Goal: Task Accomplishment & Management: Manage account settings

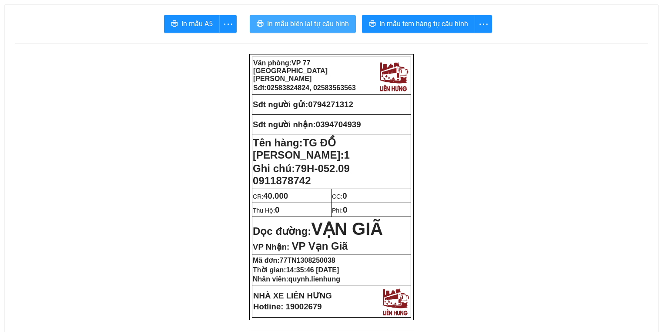
click at [301, 21] on span "In mẫu biên lai tự cấu hình" at bounding box center [308, 23] width 82 height 11
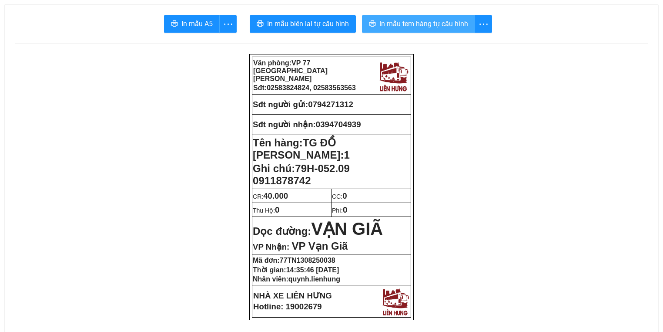
click at [417, 30] on button "In mẫu tem hàng tự cấu hình" at bounding box center [418, 23] width 113 height 17
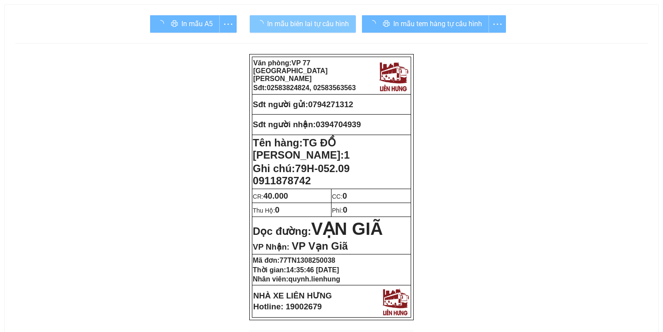
click at [328, 23] on span "In mẫu biên lai tự cấu hình" at bounding box center [308, 23] width 82 height 11
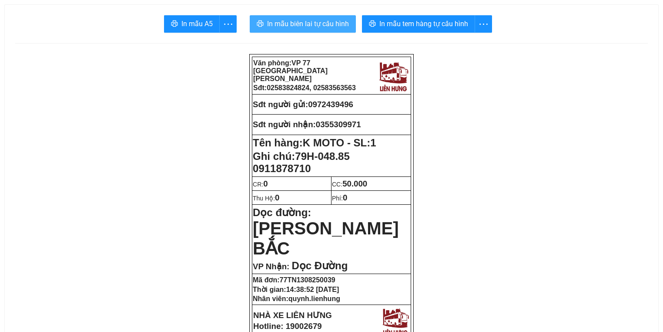
click at [332, 24] on span "In mẫu biên lai tự cấu hình" at bounding box center [308, 23] width 82 height 11
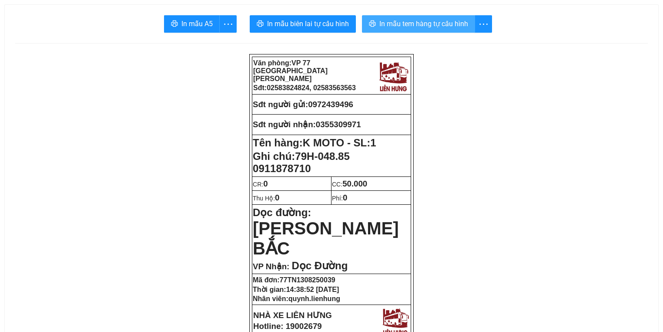
click at [416, 27] on span "In mẫu tem hàng tự cấu hình" at bounding box center [423, 23] width 89 height 11
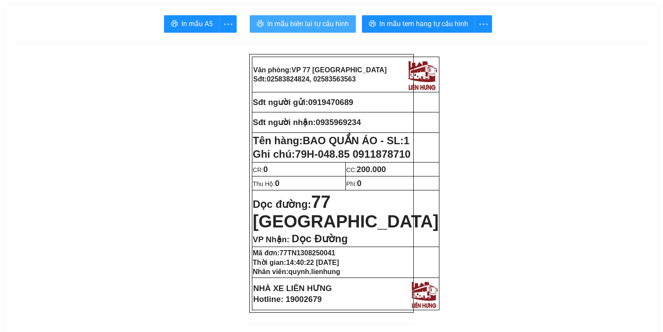
click at [322, 23] on span "In mẫu biên lai tự cấu hình" at bounding box center [308, 23] width 82 height 11
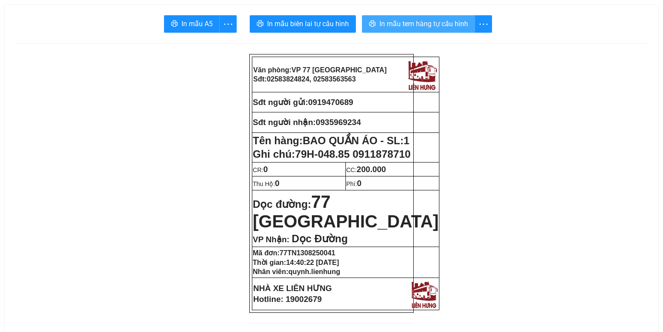
click at [420, 26] on span "In mẫu tem hàng tự cấu hình" at bounding box center [423, 23] width 89 height 11
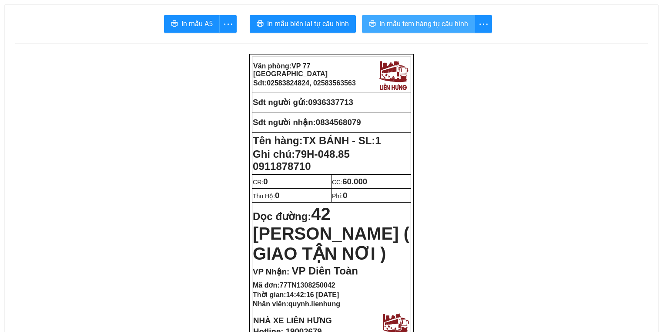
click at [394, 21] on span "In mẫu tem hàng tự cấu hình" at bounding box center [423, 23] width 89 height 11
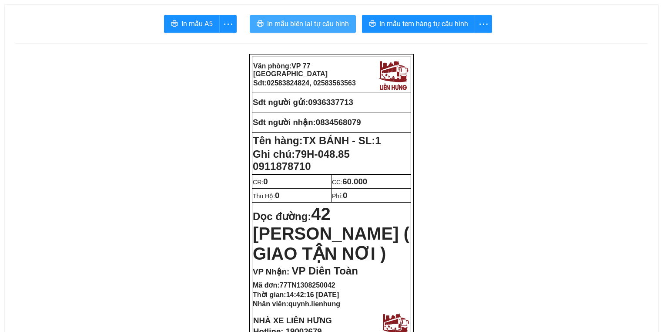
click at [322, 20] on span "In mẫu biên lai tự cấu hình" at bounding box center [308, 23] width 82 height 11
click at [336, 104] on span "0936337713" at bounding box center [330, 101] width 45 height 9
copy span "0936337713"
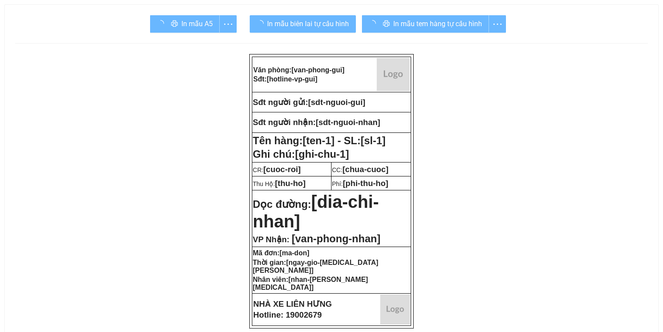
click at [402, 26] on div "In mẫu tem hàng tự cấu hình" at bounding box center [434, 23] width 144 height 17
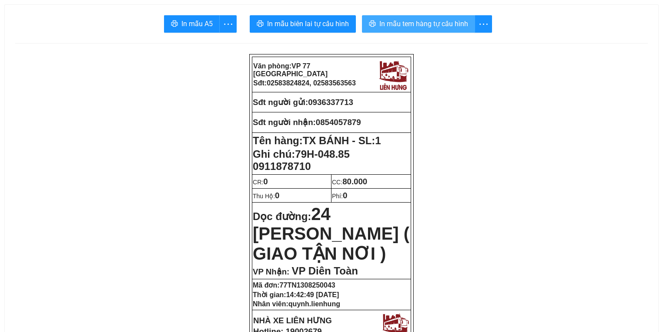
click at [396, 25] on span "In mẫu tem hàng tự cấu hình" at bounding box center [423, 23] width 89 height 11
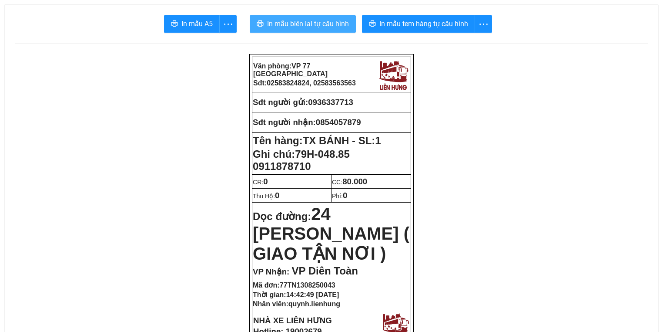
click at [290, 30] on button "In mẫu biên lai tự cấu hình" at bounding box center [303, 23] width 106 height 17
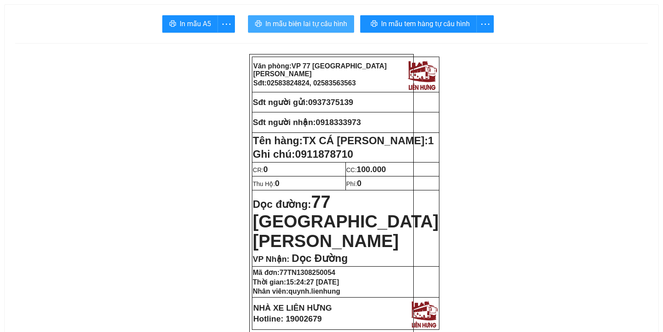
click at [338, 29] on span "In mẫu biên lai tự cấu hình" at bounding box center [306, 23] width 82 height 11
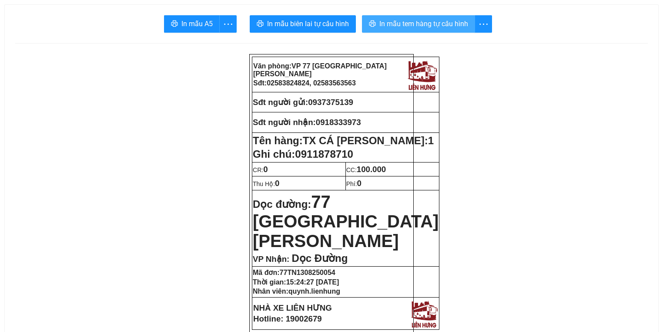
click at [441, 20] on span "In mẫu tem hàng tự cấu hình" at bounding box center [423, 23] width 89 height 11
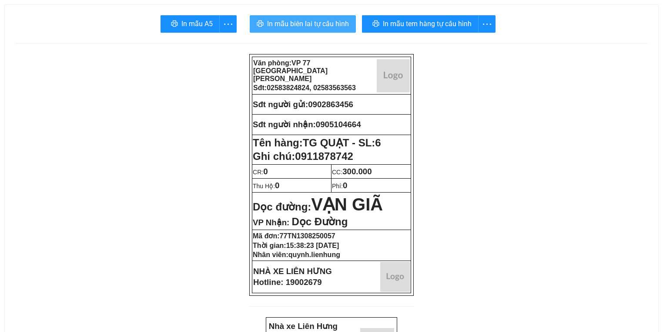
click at [302, 19] on span "In mẫu biên lai tự cấu hình" at bounding box center [308, 23] width 82 height 11
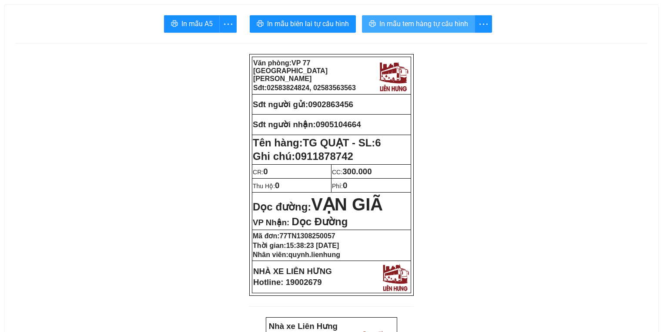
click at [450, 31] on button "In mẫu tem hàng tự cấu hình" at bounding box center [418, 23] width 113 height 17
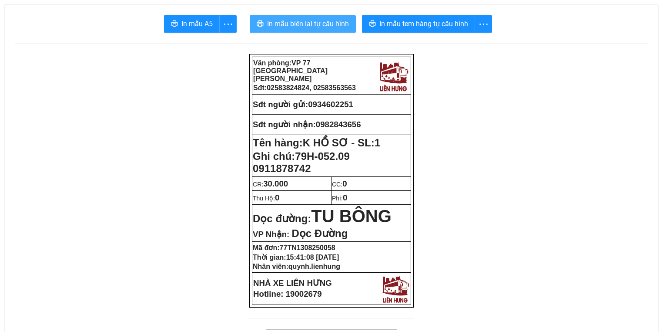
click at [315, 27] on span "In mẫu biên lai tự cấu hình" at bounding box center [308, 23] width 82 height 11
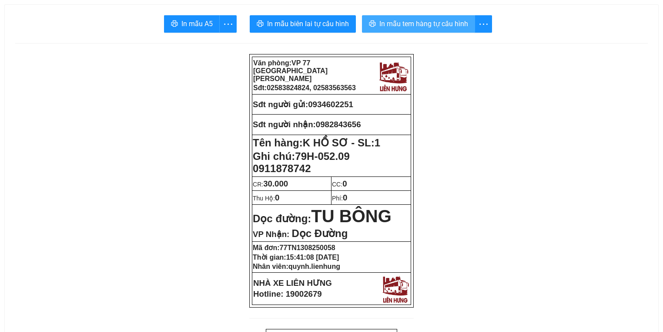
click at [437, 20] on span "In mẫu tem hàng tự cấu hình" at bounding box center [423, 23] width 89 height 11
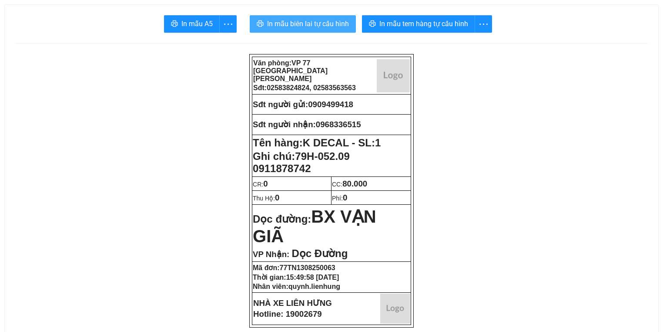
click at [299, 24] on span "In mẫu biên lai tự cấu hình" at bounding box center [308, 23] width 82 height 11
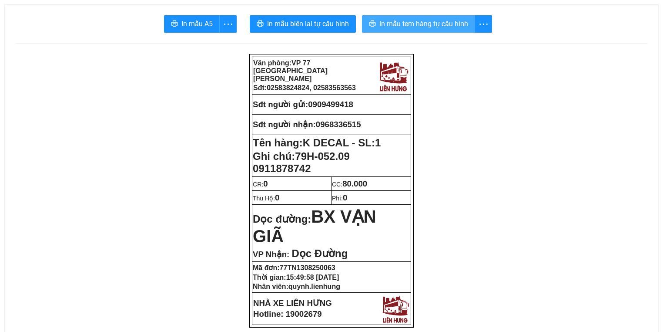
click at [435, 26] on span "In mẫu tem hàng tự cấu hình" at bounding box center [423, 23] width 89 height 11
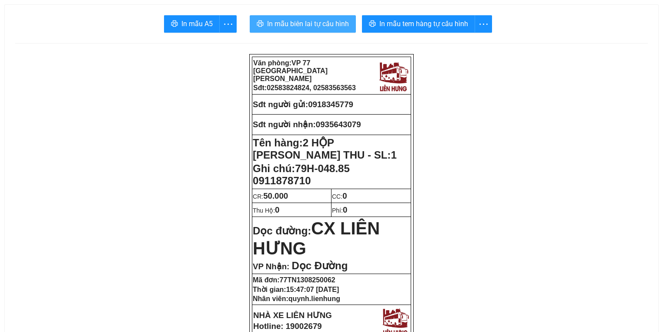
click at [315, 25] on span "In mẫu biên lai tự cấu hình" at bounding box center [308, 23] width 82 height 11
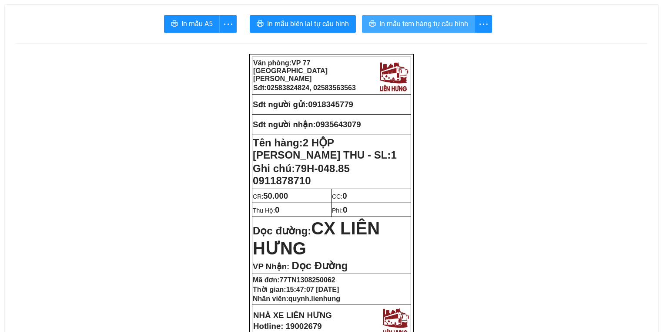
click at [436, 16] on button "In mẫu tem hàng tự cấu hình" at bounding box center [418, 23] width 113 height 17
click at [436, 21] on span "In mẫu tem hàng tự cấu hình" at bounding box center [423, 23] width 89 height 11
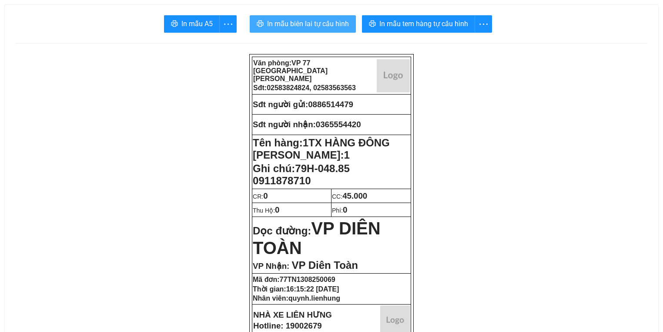
click at [304, 21] on span "In mẫu biên lai tự cấu hình" at bounding box center [308, 23] width 82 height 11
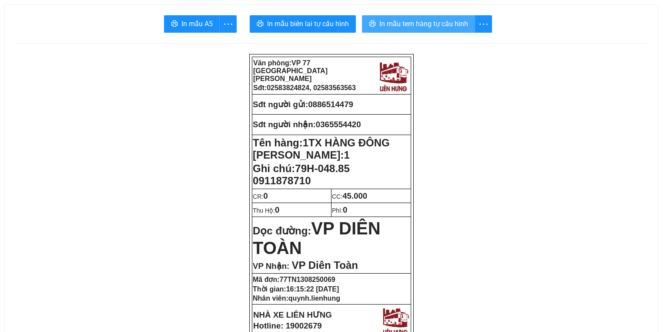
click at [407, 26] on span "In mẫu tem hàng tự cấu hình" at bounding box center [423, 23] width 89 height 11
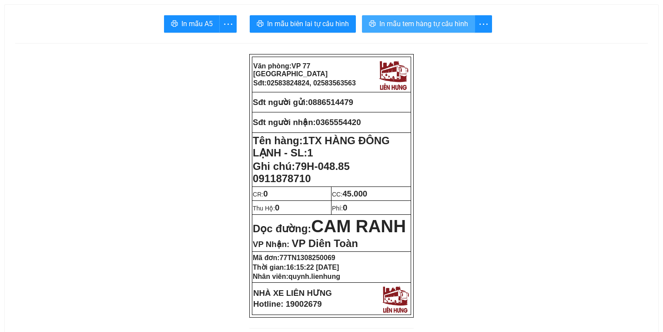
click at [385, 21] on span "In mẫu tem hàng tự cấu hình" at bounding box center [423, 23] width 89 height 11
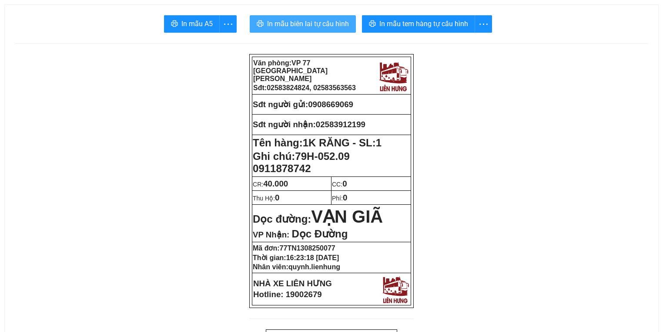
click at [289, 24] on span "In mẫu biên lai tự cấu hình" at bounding box center [308, 23] width 82 height 11
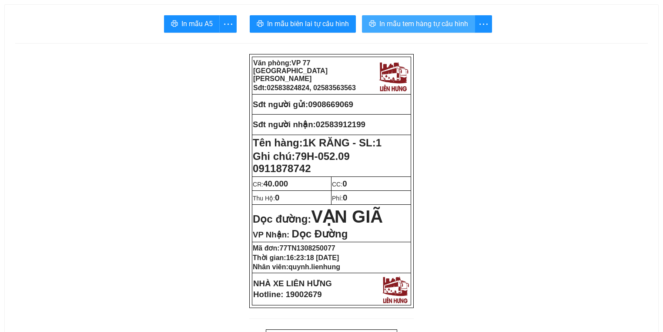
click at [421, 23] on span "In mẫu tem hàng tự cấu hình" at bounding box center [423, 23] width 89 height 11
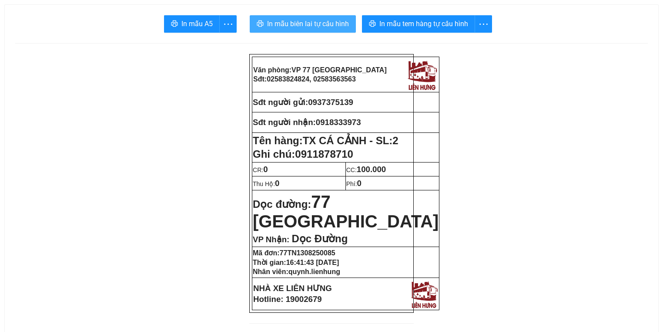
click at [301, 18] on span "In mẫu biên lai tự cấu hình" at bounding box center [308, 23] width 82 height 11
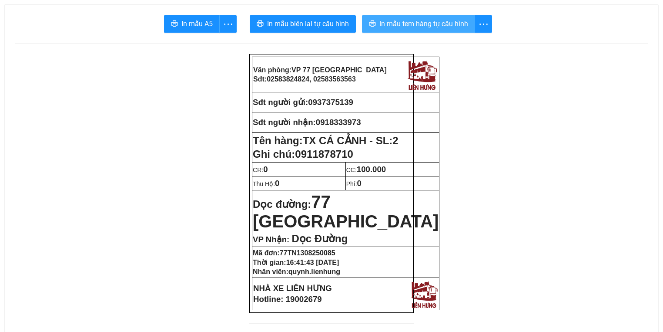
click at [418, 28] on span "In mẫu tem hàng tự cấu hình" at bounding box center [423, 23] width 89 height 11
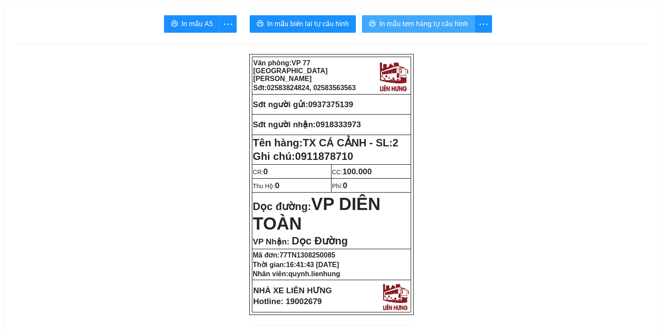
click at [406, 20] on span "In mẫu tem hàng tự cấu hình" at bounding box center [423, 23] width 89 height 11
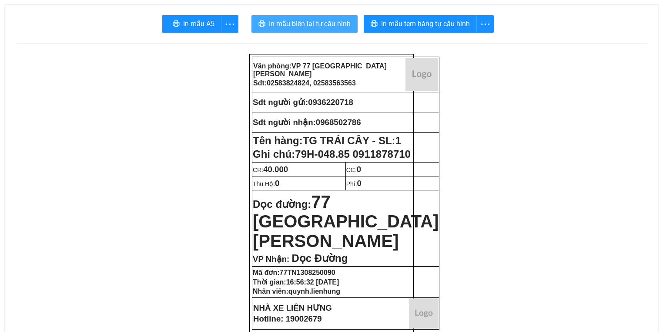
click at [323, 24] on span "In mẫu biên lai tự cấu hình" at bounding box center [310, 23] width 82 height 11
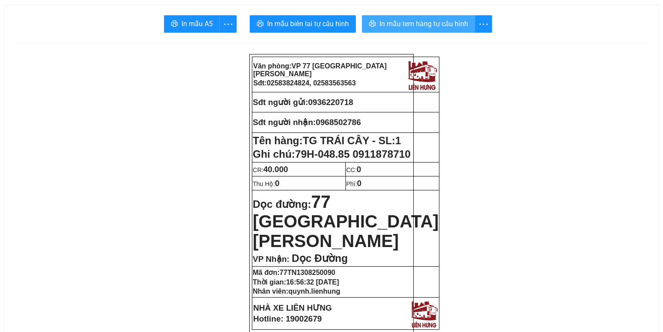
click at [443, 30] on button "In mẫu tem hàng tự cấu hình" at bounding box center [418, 23] width 113 height 17
click at [451, 27] on span "In mẫu tem hàng tự cấu hình" at bounding box center [423, 23] width 89 height 11
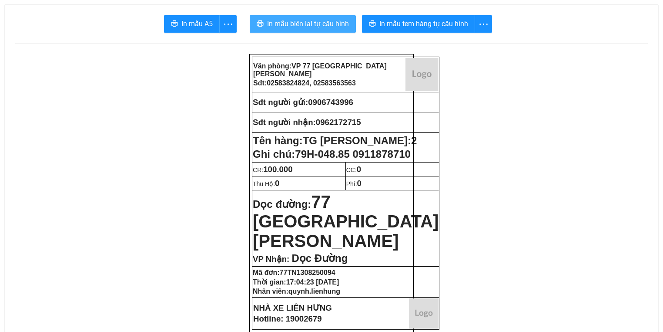
click at [308, 25] on span "In mẫu biên lai tự cấu hình" at bounding box center [308, 23] width 82 height 11
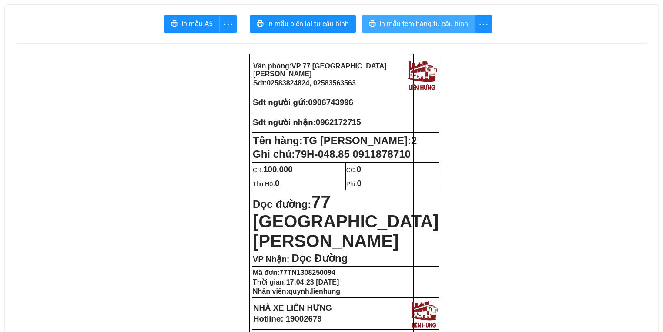
click at [444, 19] on span "In mẫu tem hàng tự cấu hình" at bounding box center [423, 23] width 89 height 11
click at [434, 24] on span "In mẫu tem hàng tự cấu hình" at bounding box center [423, 23] width 89 height 11
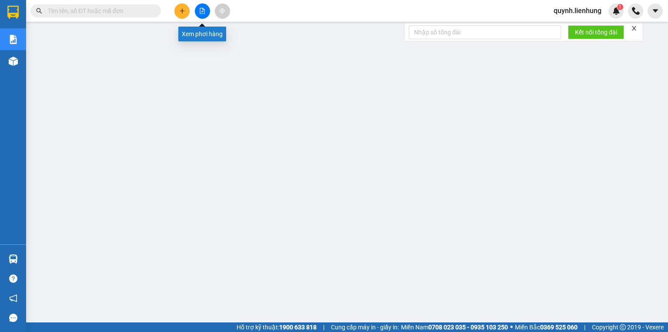
click at [206, 9] on button at bounding box center [202, 10] width 15 height 15
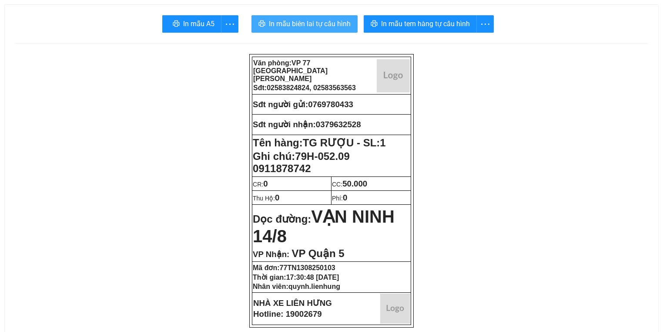
click at [332, 24] on span "In mẫu biên lai tự cấu hình" at bounding box center [310, 23] width 82 height 11
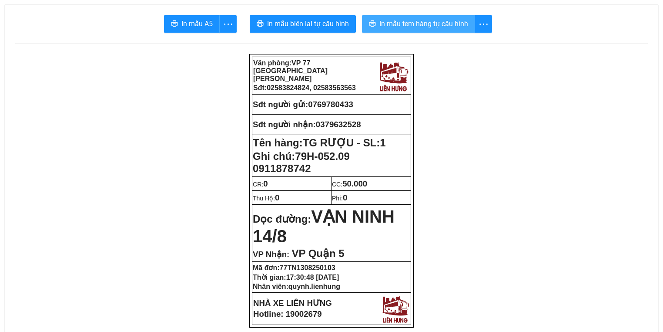
click at [425, 20] on span "In mẫu tem hàng tự cấu hình" at bounding box center [423, 23] width 89 height 11
click at [404, 23] on span "In mẫu tem hàng tự cấu hình" at bounding box center [423, 23] width 89 height 11
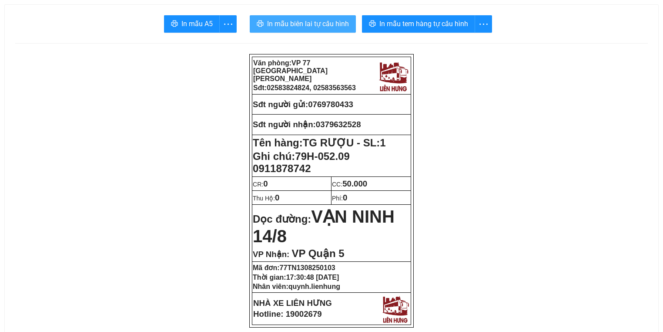
click at [292, 27] on span "In mẫu biên lai tự cấu hình" at bounding box center [308, 23] width 82 height 11
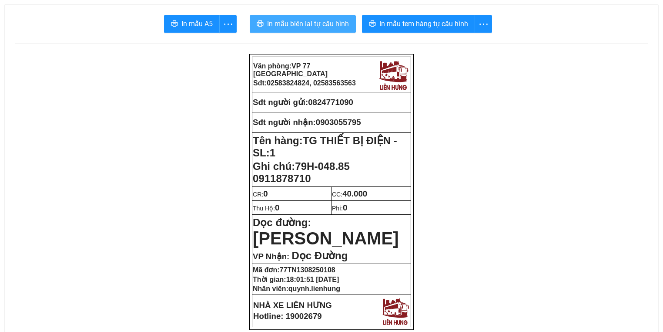
click at [317, 30] on button "In mẫu biên lai tự cấu hình" at bounding box center [303, 23] width 106 height 17
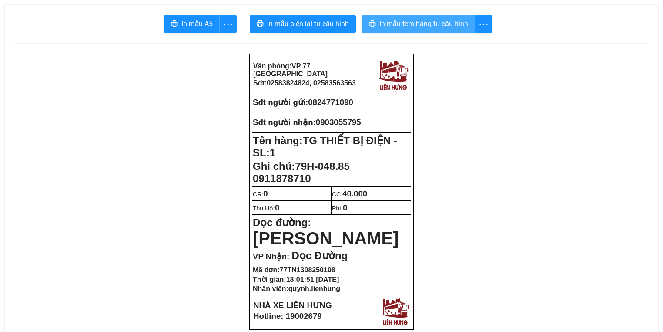
click at [422, 22] on span "In mẫu tem hàng tự cấu hình" at bounding box center [423, 23] width 89 height 11
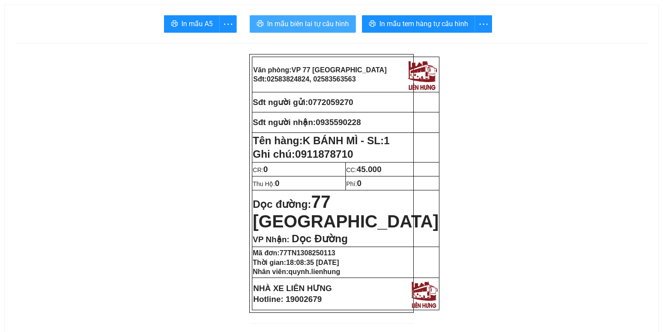
click at [312, 21] on span "In mẫu biên lai tự cấu hình" at bounding box center [308, 23] width 82 height 11
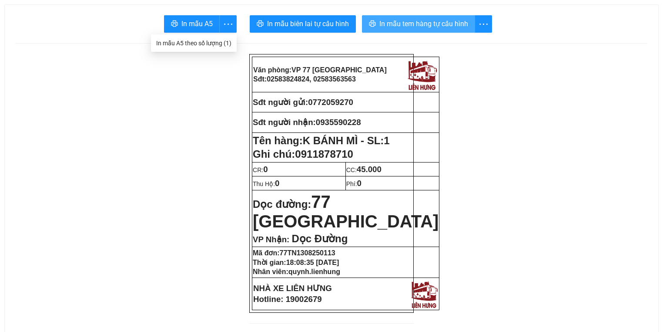
click at [426, 23] on span "In mẫu tem hàng tự cấu hình" at bounding box center [423, 23] width 89 height 11
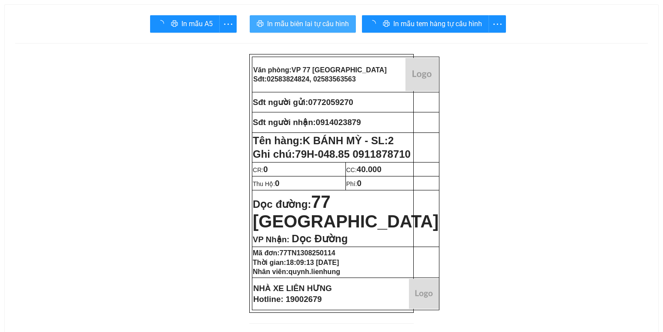
click at [321, 24] on span "In mẫu biên lai tự cấu hình" at bounding box center [308, 23] width 82 height 11
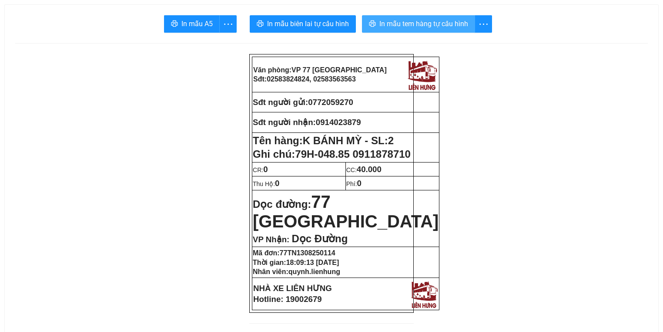
click at [439, 18] on span "In mẫu tem hàng tự cấu hình" at bounding box center [423, 23] width 89 height 11
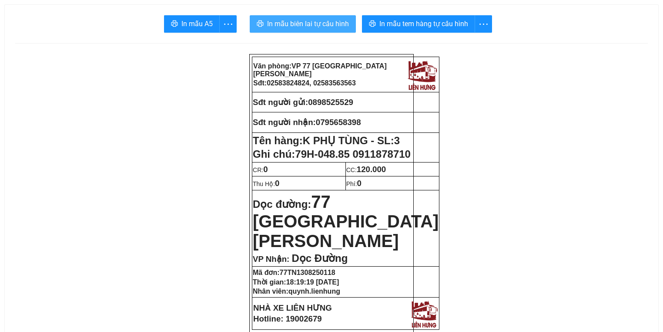
click at [307, 24] on span "In mẫu biên lai tự cấu hình" at bounding box center [308, 23] width 82 height 11
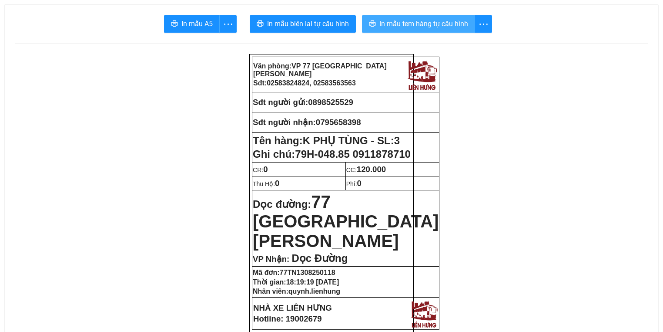
click at [436, 25] on span "In mẫu tem hàng tự cấu hình" at bounding box center [423, 23] width 89 height 11
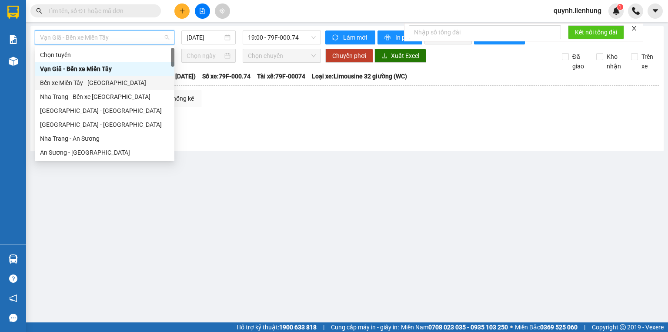
click at [104, 84] on div "Bến xe Miền Tây - [GEOGRAPHIC_DATA]" at bounding box center [104, 83] width 129 height 10
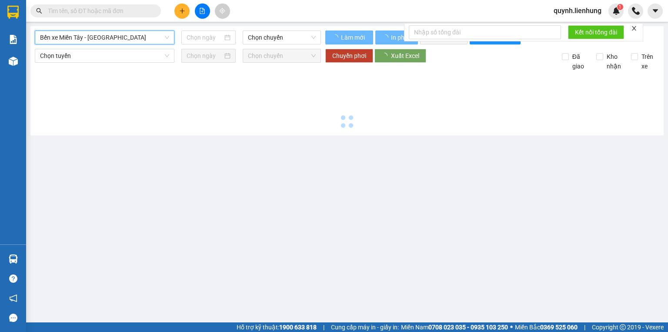
type input "[DATE]"
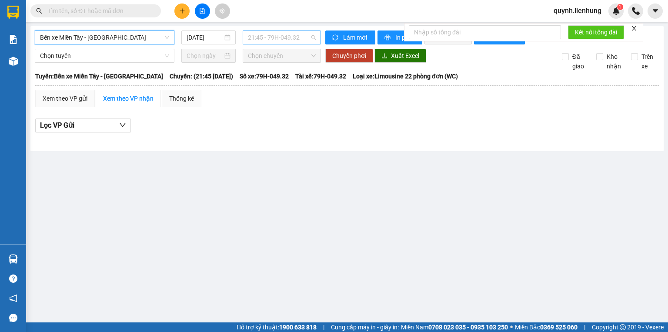
click at [286, 40] on span "21:45 - 79H-049.32" at bounding box center [282, 37] width 68 height 13
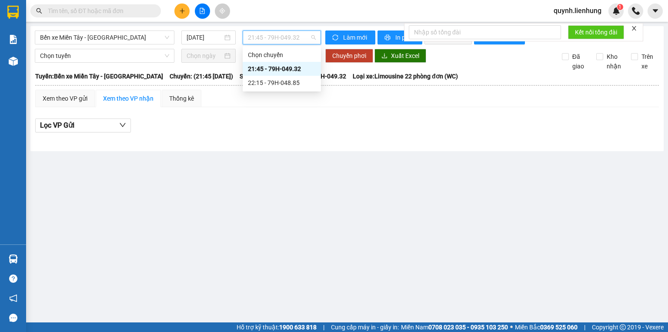
click at [266, 83] on div "22:15 - 79H-048.85" at bounding box center [282, 83] width 68 height 10
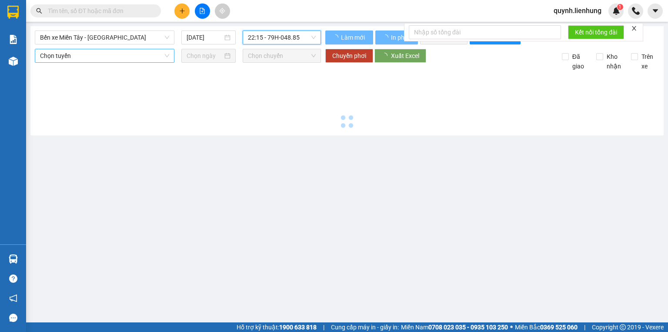
click at [77, 58] on span "Chọn tuyến" at bounding box center [104, 55] width 129 height 13
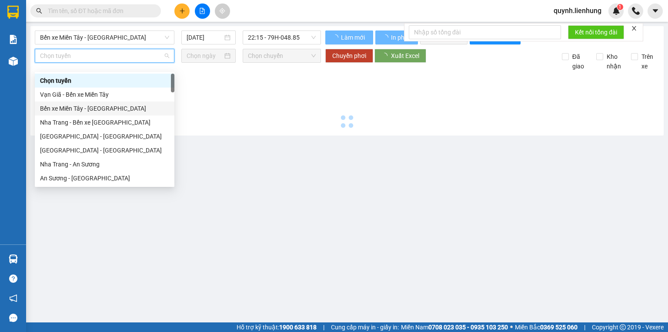
click at [87, 107] on div "Bến xe Miền Tây - [GEOGRAPHIC_DATA]" at bounding box center [104, 109] width 129 height 10
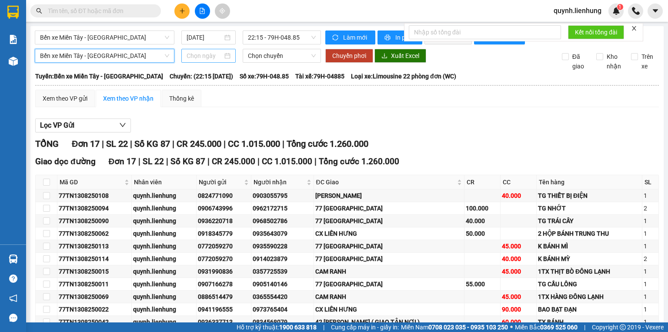
click at [201, 60] on input at bounding box center [205, 56] width 36 height 10
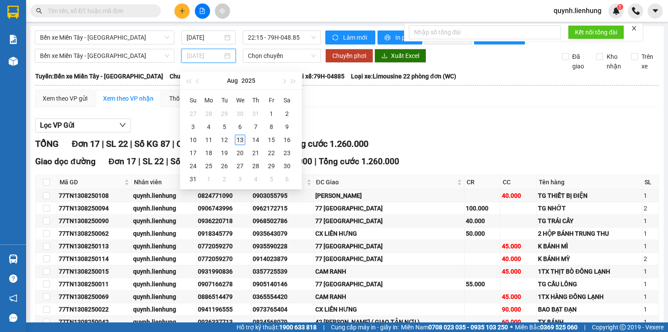
type input "[DATE]"
click at [238, 141] on div "13" at bounding box center [240, 139] width 10 height 10
type input "[DATE]"
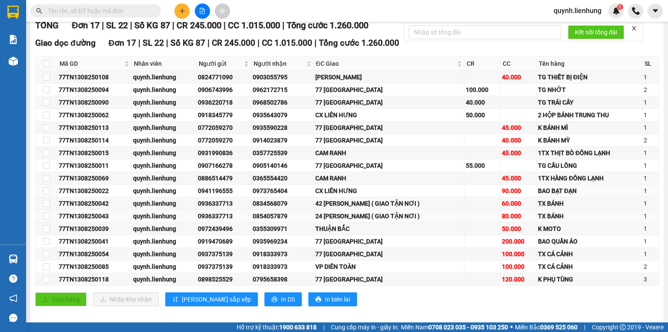
scroll to position [132, 0]
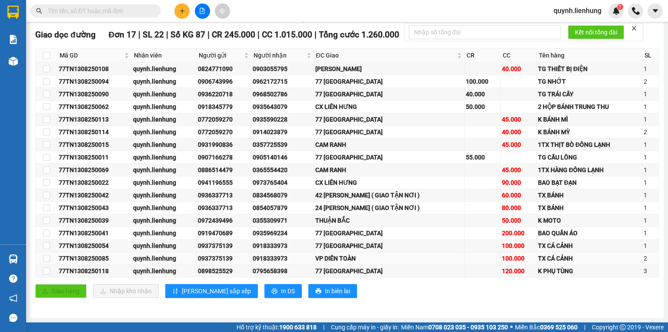
click at [352, 255] on div "VP DIÊN TOÀN" at bounding box center [389, 258] width 148 height 10
click at [47, 233] on input "checkbox" at bounding box center [46, 232] width 7 height 7
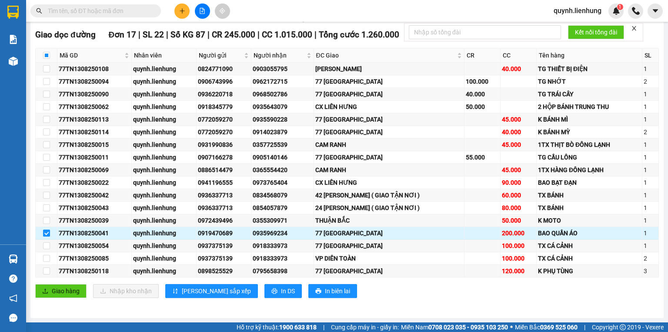
click at [47, 232] on input "checkbox" at bounding box center [46, 232] width 7 height 7
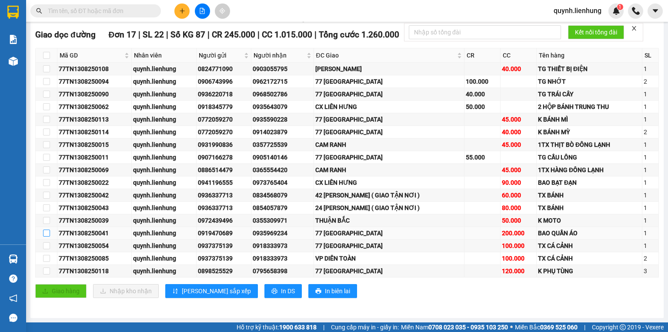
click at [47, 232] on input "checkbox" at bounding box center [46, 232] width 7 height 7
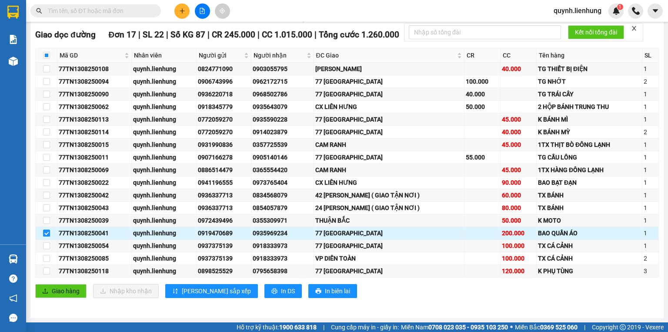
click at [48, 233] on input "checkbox" at bounding box center [46, 232] width 7 height 7
checkbox input "false"
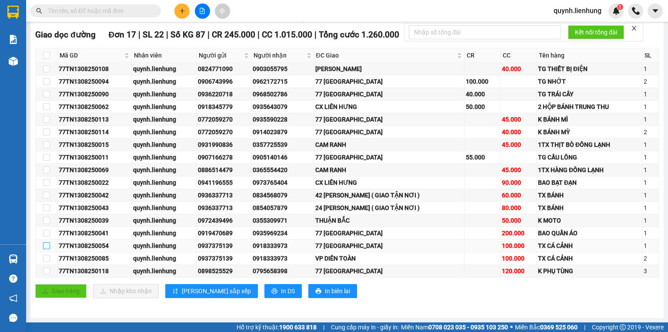
drag, startPoint x: 47, startPoint y: 246, endPoint x: 52, endPoint y: 243, distance: 6.2
click at [46, 246] on input "checkbox" at bounding box center [46, 245] width 7 height 7
checkbox input "true"
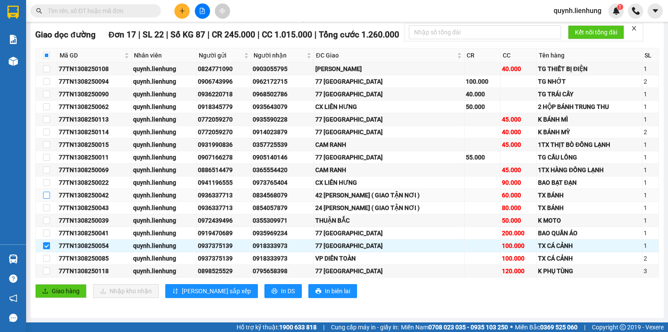
click at [45, 195] on input "checkbox" at bounding box center [46, 194] width 7 height 7
checkbox input "true"
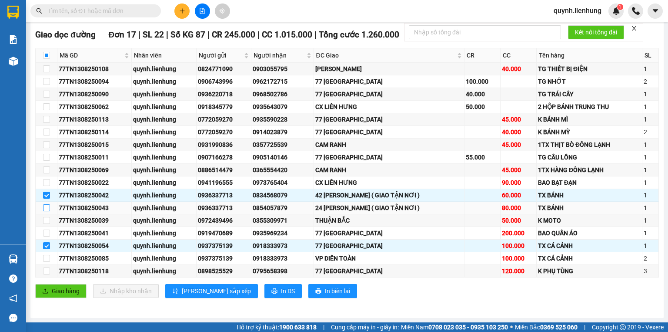
click at [45, 206] on input "checkbox" at bounding box center [46, 207] width 7 height 7
checkbox input "true"
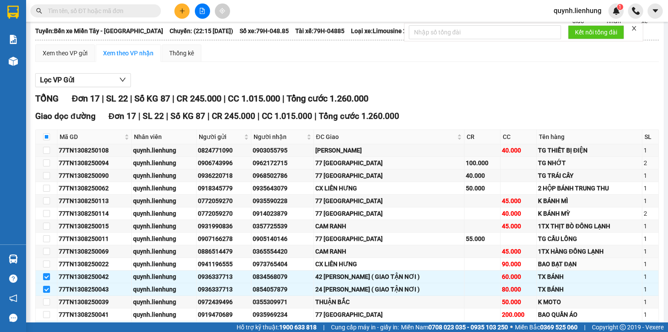
scroll to position [0, 0]
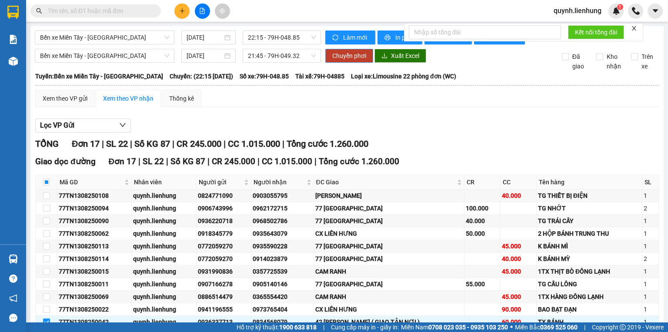
click at [350, 60] on span "Chuyển phơi" at bounding box center [349, 56] width 34 height 10
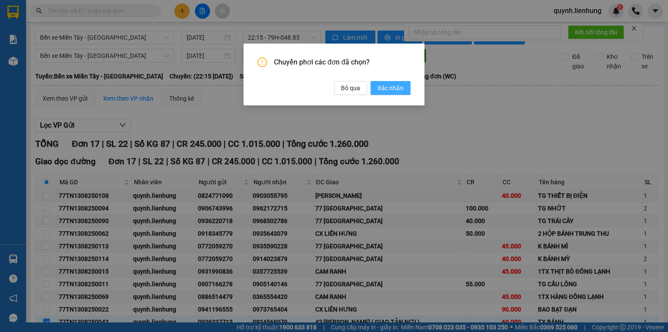
click at [392, 89] on span "Xác nhận" at bounding box center [391, 88] width 26 height 10
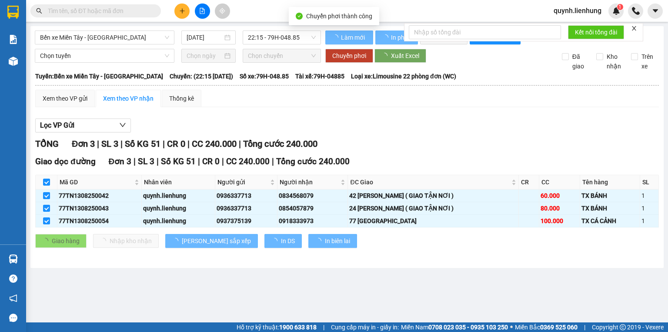
checkbox input "false"
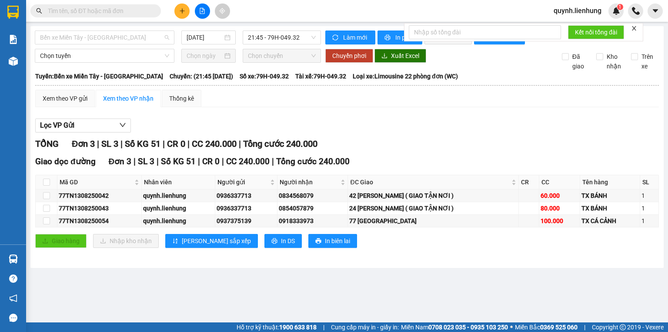
drag, startPoint x: 93, startPoint y: 40, endPoint x: 112, endPoint y: 53, distance: 23.5
click at [92, 40] on span "Bến xe Miền Tây - [GEOGRAPHIC_DATA]" at bounding box center [104, 37] width 129 height 13
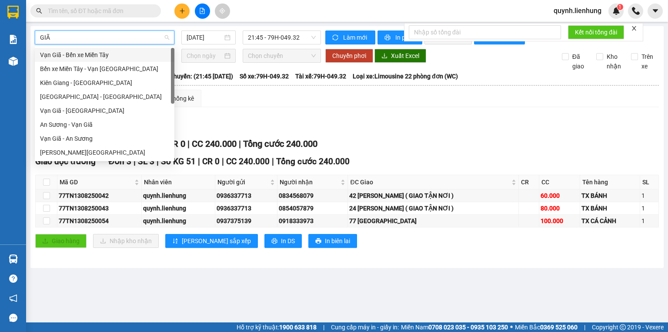
type input "GIÃ"
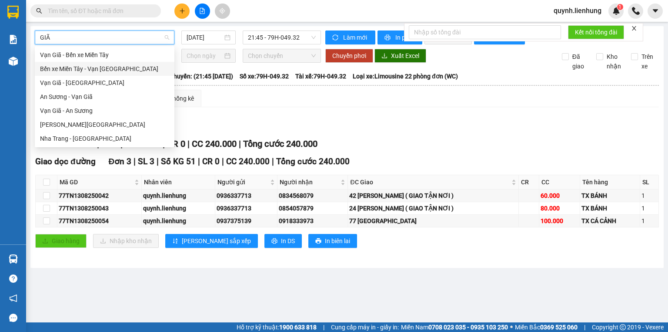
click at [101, 74] on div "Bến xe Miền Tây - Vạn [GEOGRAPHIC_DATA]" at bounding box center [105, 69] width 140 height 14
type input "[DATE]"
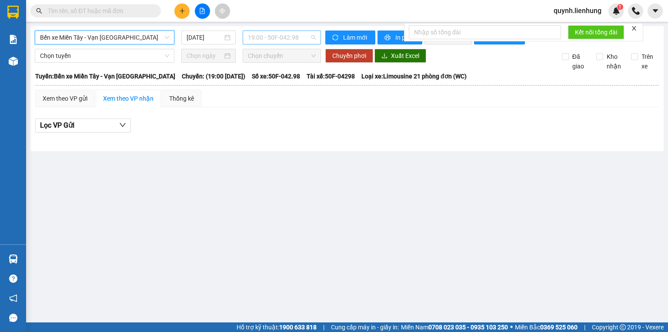
click at [275, 35] on span "19:00 - 50F-042.98" at bounding box center [282, 37] width 68 height 13
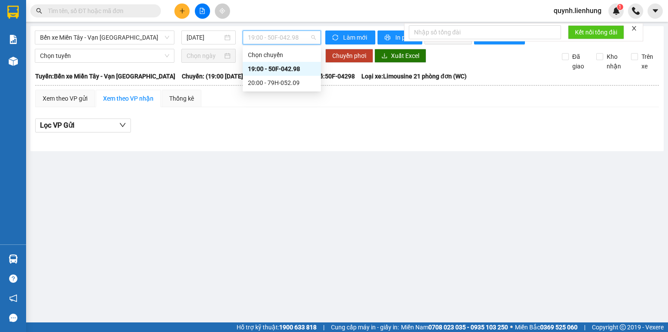
drag, startPoint x: 269, startPoint y: 73, endPoint x: 264, endPoint y: 77, distance: 6.8
click at [269, 74] on div "19:00 - 50F-042.98" at bounding box center [282, 69] width 78 height 14
click at [264, 34] on span "19:00 - 50F-042.98" at bounding box center [282, 37] width 68 height 13
click at [263, 85] on div "20:00 - 79H-052.09" at bounding box center [282, 83] width 68 height 10
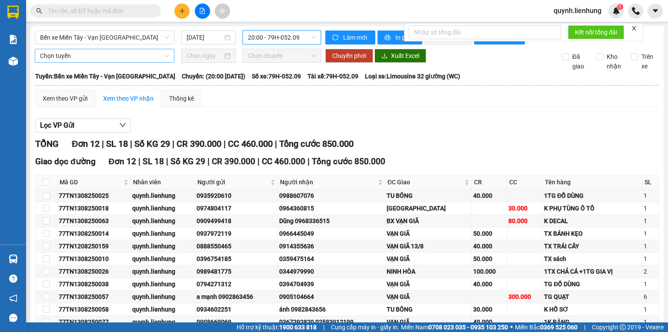
click at [82, 62] on span "Chọn tuyến" at bounding box center [104, 55] width 129 height 13
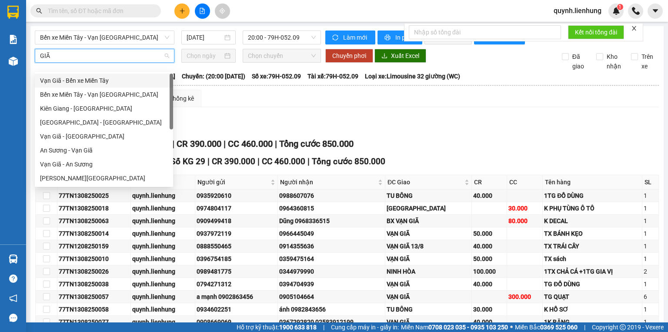
type input "GIÃ"
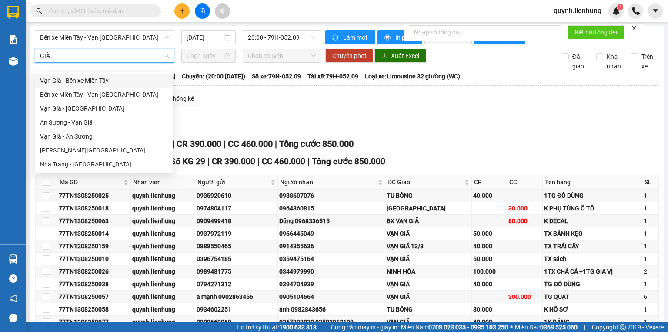
click at [92, 93] on div "Bến xe Miền Tây - Vạn [GEOGRAPHIC_DATA]" at bounding box center [104, 95] width 128 height 10
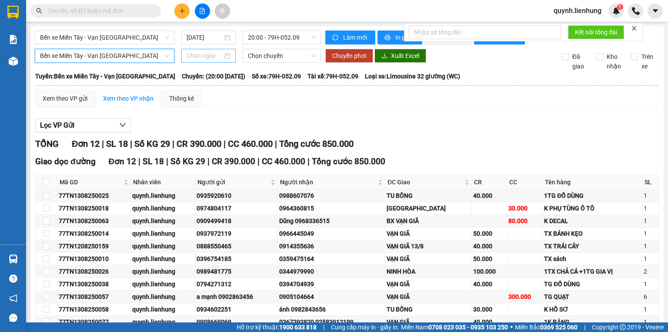
click at [195, 58] on input at bounding box center [205, 56] width 36 height 10
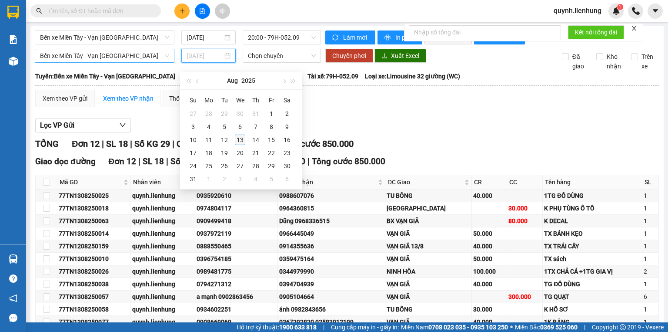
type input "[DATE]"
click at [240, 140] on div "13" at bounding box center [240, 139] width 10 height 10
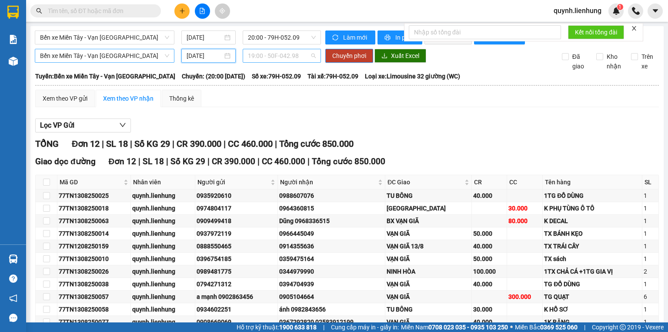
click at [260, 62] on span "19:00 - 50F-042.98" at bounding box center [282, 55] width 68 height 13
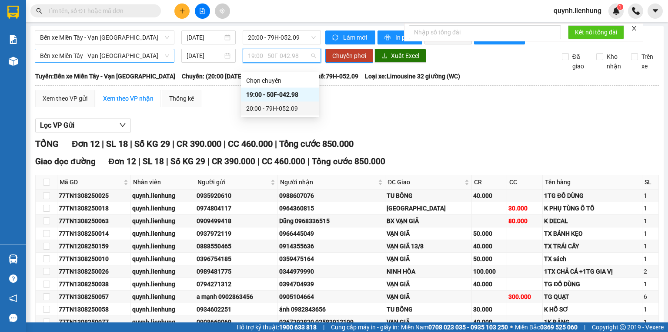
click at [265, 112] on div "20:00 - 79H-052.09" at bounding box center [280, 109] width 68 height 10
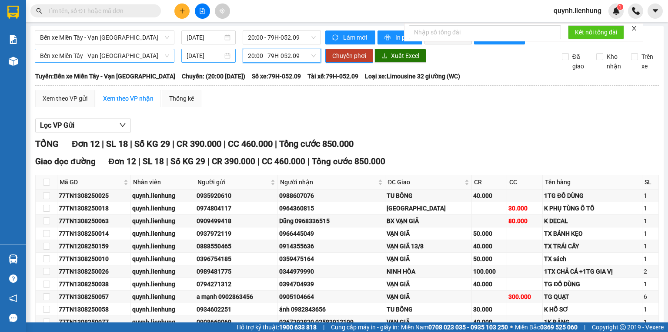
click at [205, 60] on input "[DATE]" at bounding box center [205, 56] width 36 height 10
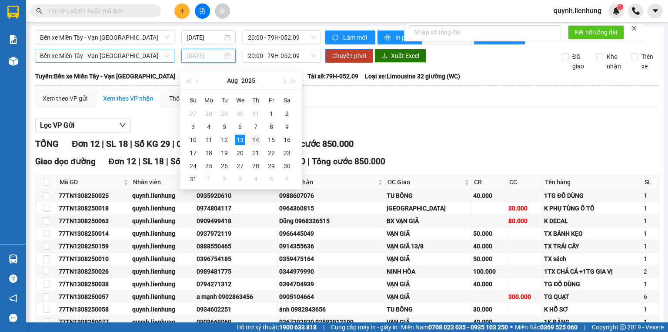
click at [258, 137] on div "14" at bounding box center [256, 139] width 10 height 10
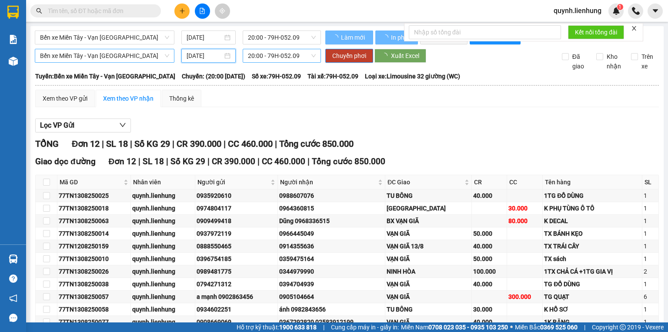
type input "[DATE]"
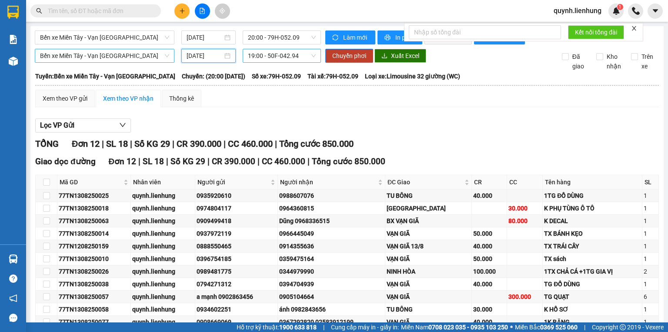
click at [267, 62] on span "19:00 - 50F-042.94" at bounding box center [282, 55] width 68 height 13
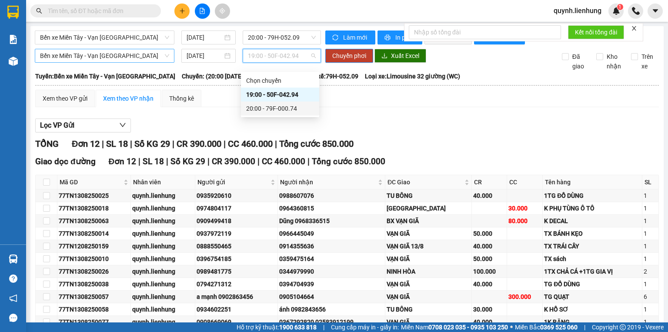
click at [279, 108] on div "20:00 - 79F-000.74" at bounding box center [280, 109] width 68 height 10
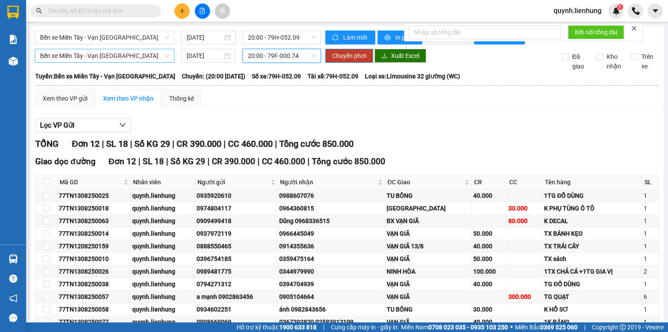
click at [342, 118] on div "Xem theo VP gửi Xem theo VP nhận Thống kê Lọc VP Gửi TỔNG Đơn 12 | SL 18 | Số …" at bounding box center [347, 231] width 624 height 282
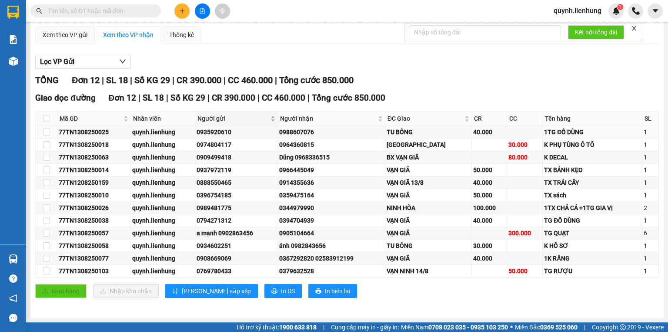
scroll to position [69, 0]
drag, startPoint x: 47, startPoint y: 271, endPoint x: 46, endPoint y: 263, distance: 7.9
click at [47, 271] on input "checkbox" at bounding box center [46, 270] width 7 height 7
checkbox input "true"
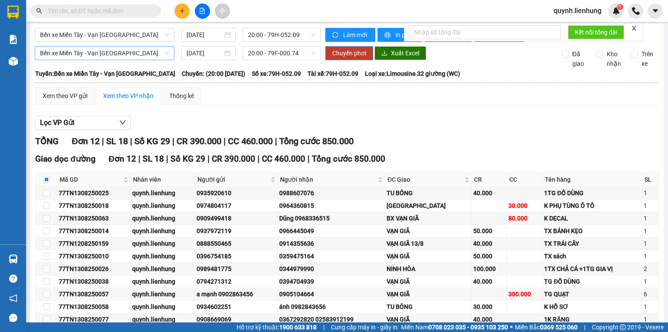
scroll to position [0, 0]
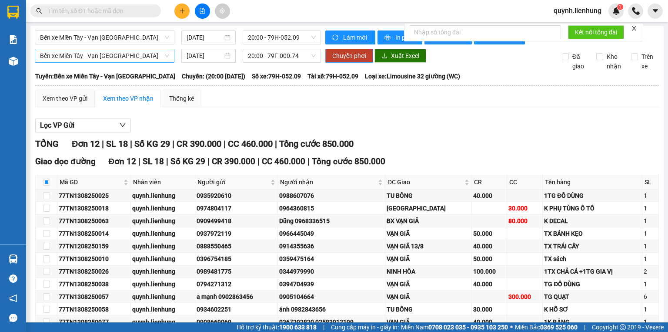
click at [336, 60] on span "Chuyển phơi" at bounding box center [349, 56] width 34 height 10
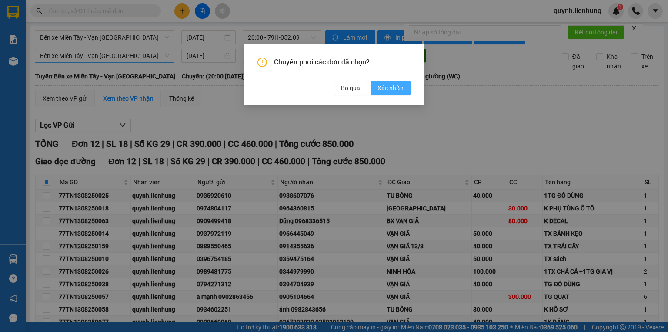
click at [385, 89] on span "Xác nhận" at bounding box center [391, 88] width 26 height 10
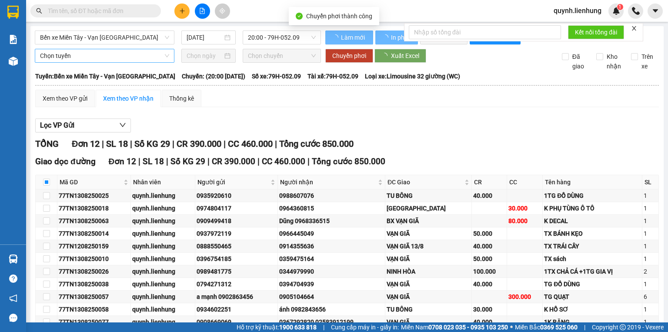
checkbox input "false"
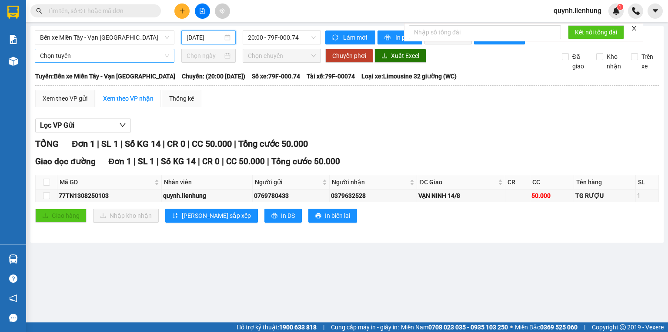
click at [208, 34] on input "[DATE]" at bounding box center [205, 38] width 36 height 10
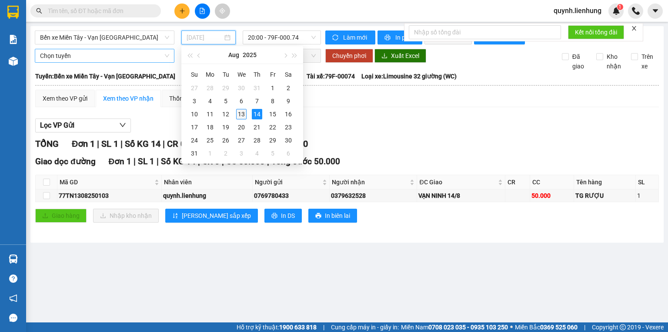
click at [240, 115] on div "13" at bounding box center [241, 114] width 10 height 10
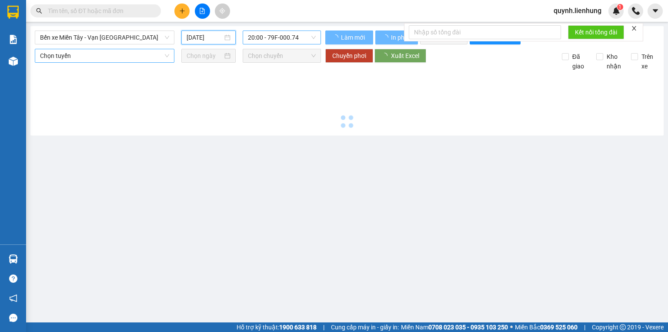
type input "[DATE]"
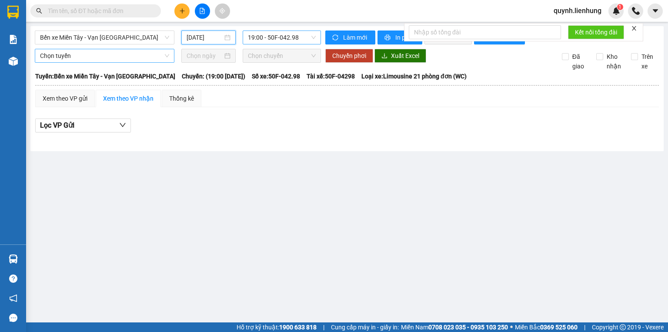
click at [296, 33] on span "19:00 - 50F-042.98" at bounding box center [282, 37] width 68 height 13
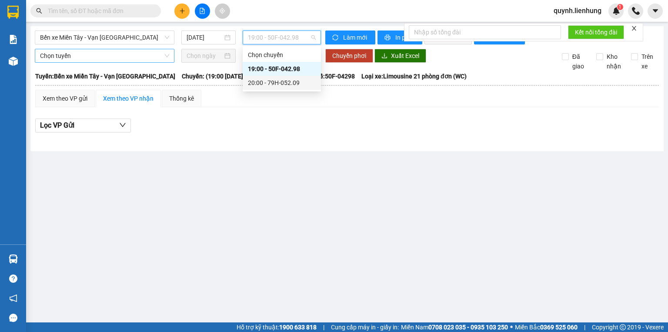
click at [281, 85] on div "20:00 - 79H-052.09" at bounding box center [282, 83] width 68 height 10
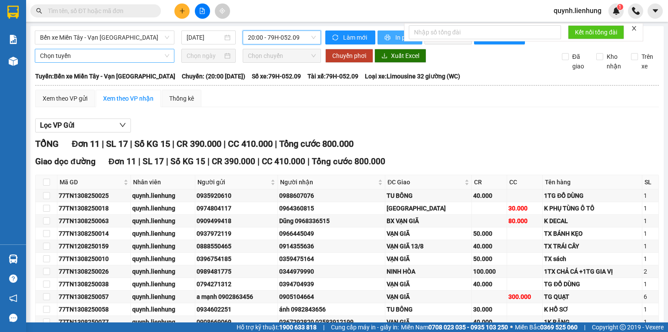
click at [385, 36] on icon "printer" at bounding box center [388, 37] width 6 height 6
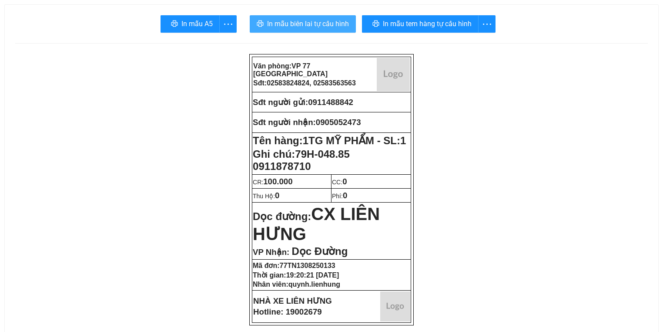
click at [315, 22] on span "In mẫu biên lai tự cấu hình" at bounding box center [308, 23] width 82 height 11
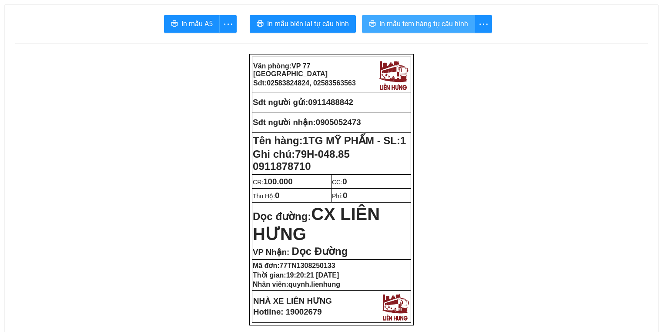
click at [432, 21] on span "In mẫu tem hàng tự cấu hình" at bounding box center [423, 23] width 89 height 11
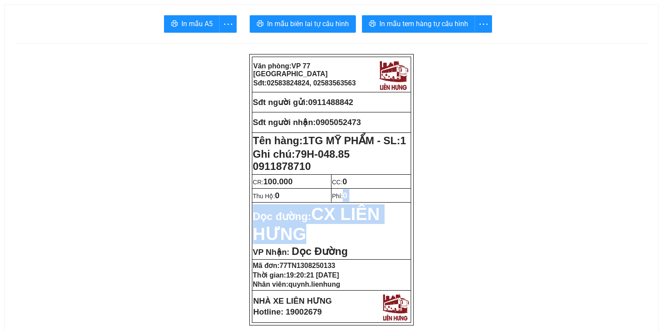
click at [347, 238] on tbody "Văn phòng: VP 77 Thái Nguyên Sđt: 02583824824, 02583563563 Sđt người gửi: 09114…" at bounding box center [331, 189] width 159 height 265
click at [347, 238] on p "Dọc đường: CX LIÊN HƯNG" at bounding box center [332, 224] width 158 height 40
